Goal: Information Seeking & Learning: Learn about a topic

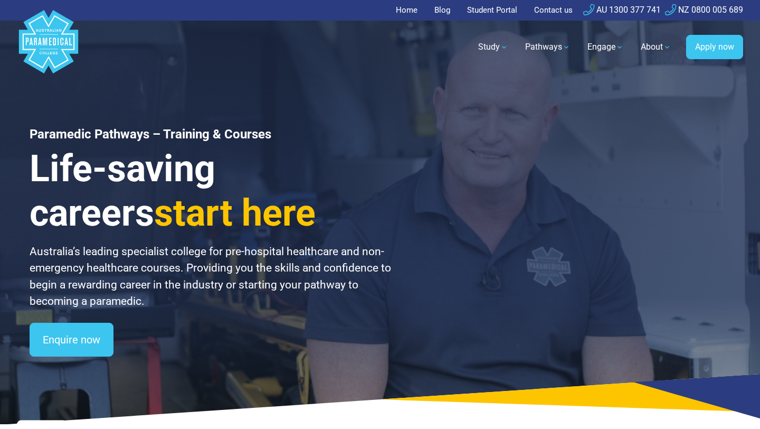
click at [404, 11] on link "Home" at bounding box center [410, 10] width 28 height 21
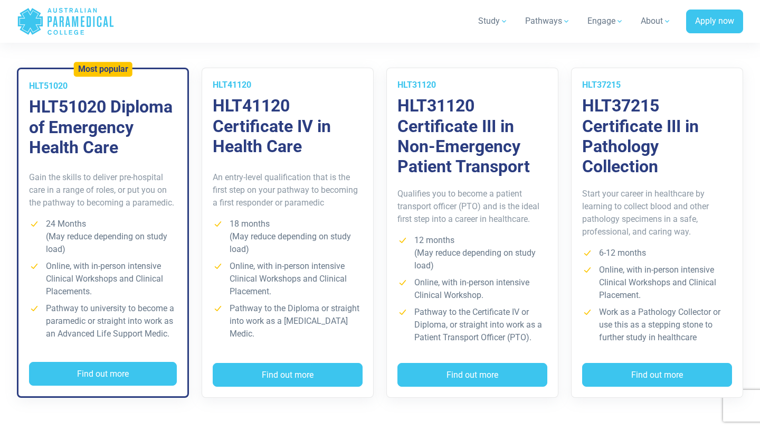
scroll to position [777, 0]
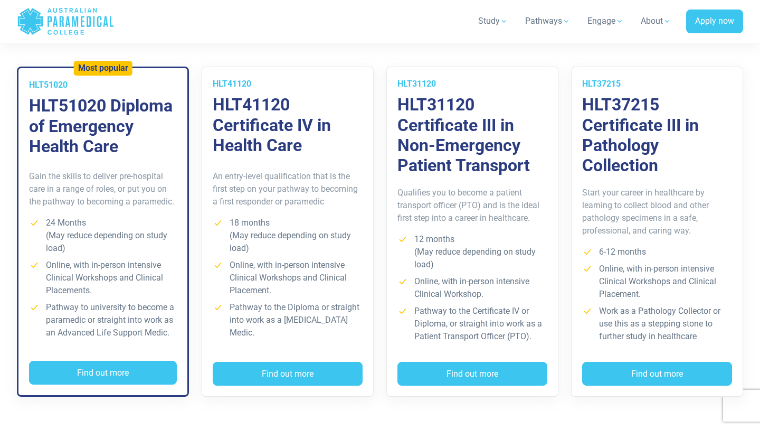
click at [476, 131] on h3 "HLT31120 Certificate III in Non-Emergency Patient Transport" at bounding box center [473, 134] width 150 height 81
